Goal: Task Accomplishment & Management: Use online tool/utility

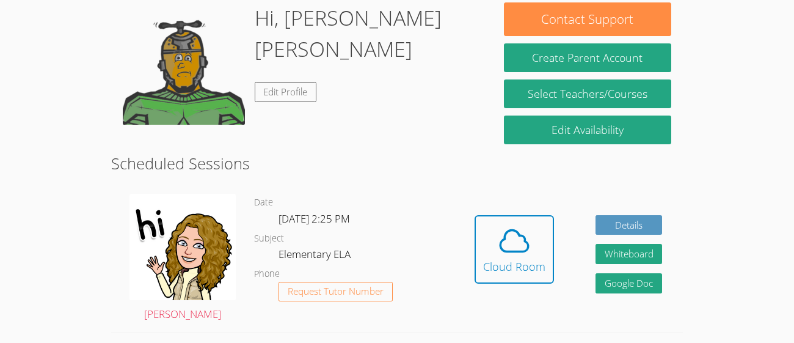
scroll to position [213, 0]
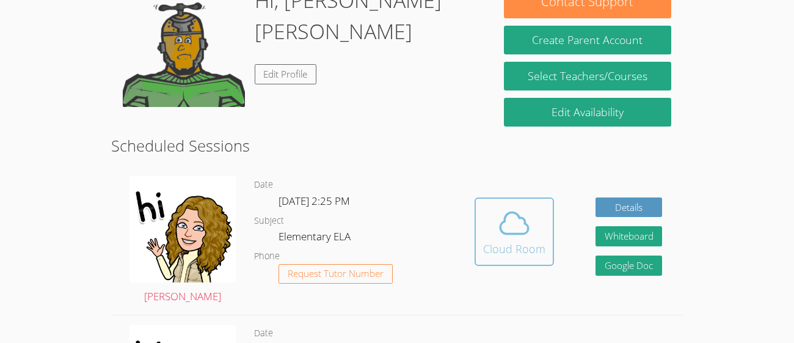
click at [514, 225] on icon at bounding box center [514, 223] width 34 height 34
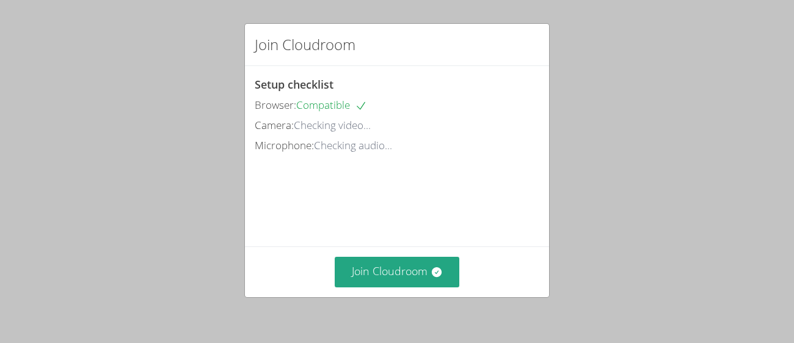
click at [455, 252] on div "Join Cloudroom" at bounding box center [397, 271] width 304 height 50
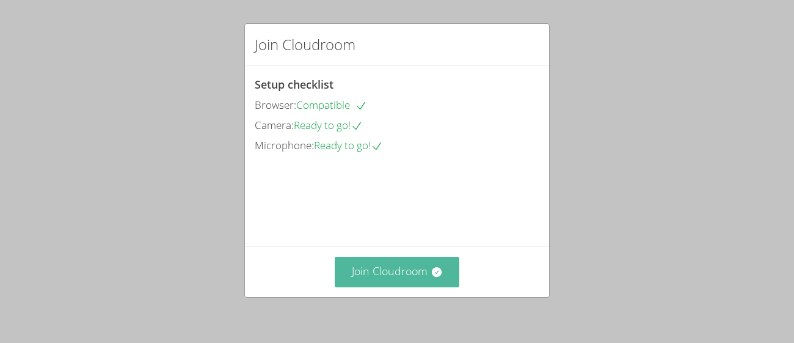
click at [456, 272] on button "Join Cloudroom" at bounding box center [397, 272] width 125 height 30
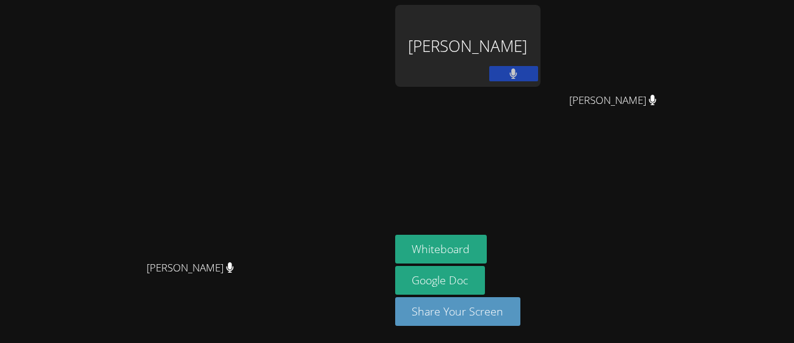
click at [448, 73] on div "[PERSON_NAME]" at bounding box center [467, 46] width 145 height 82
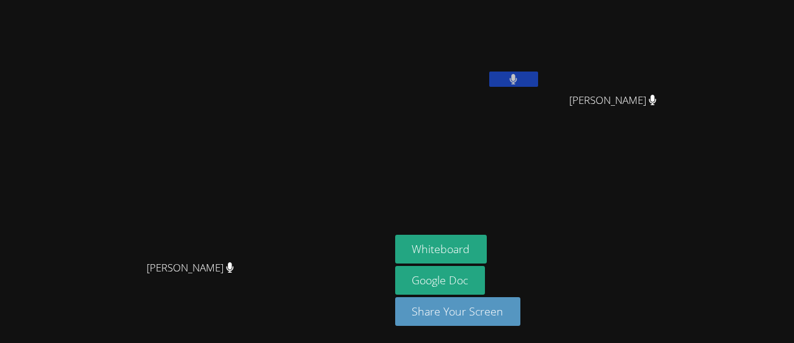
click at [287, 224] on video at bounding box center [194, 147] width 183 height 214
click at [488, 248] on button "Whiteboard" at bounding box center [441, 249] width 92 height 29
